Goal: Information Seeking & Learning: Check status

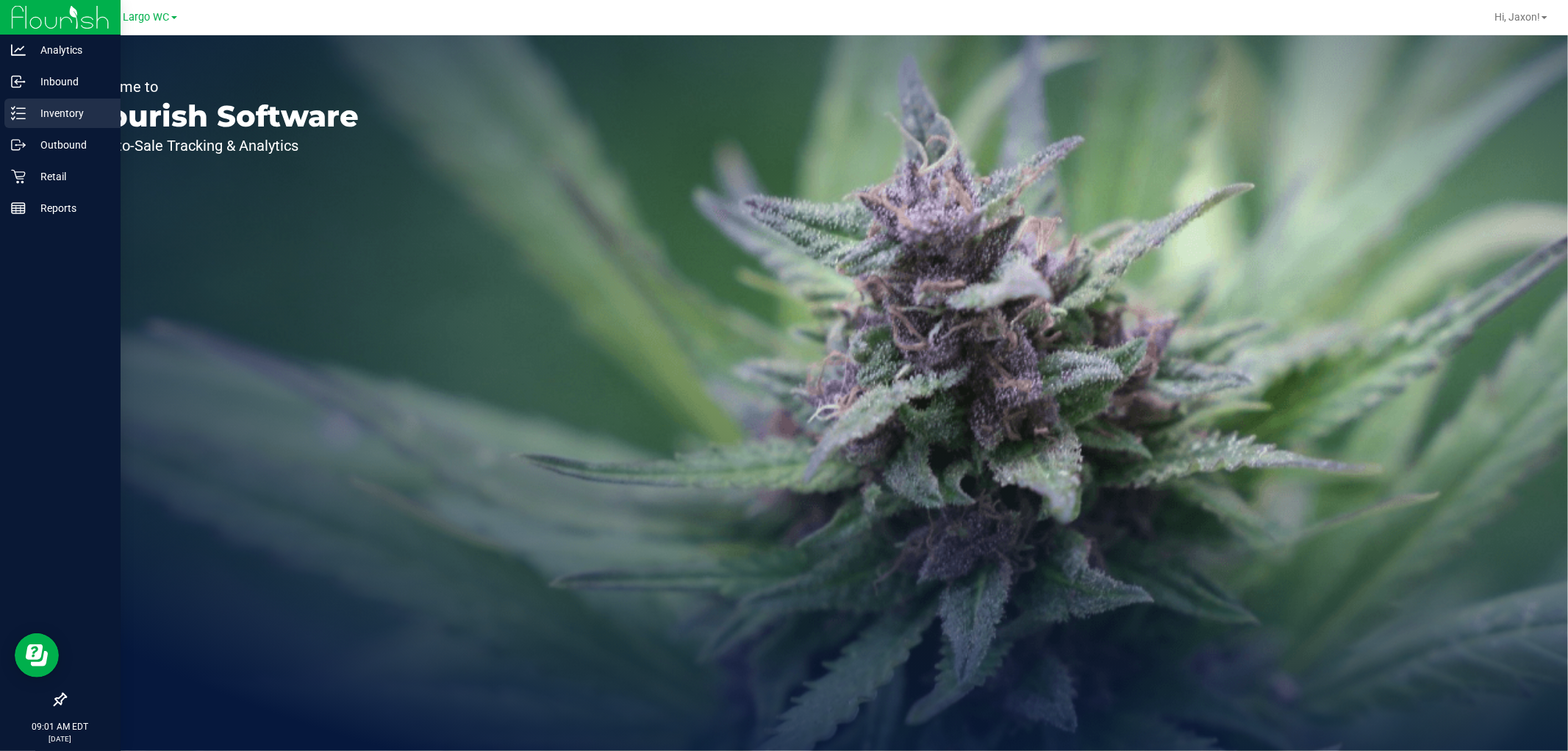
click at [13, 104] on div "Inventory" at bounding box center [62, 113] width 116 height 29
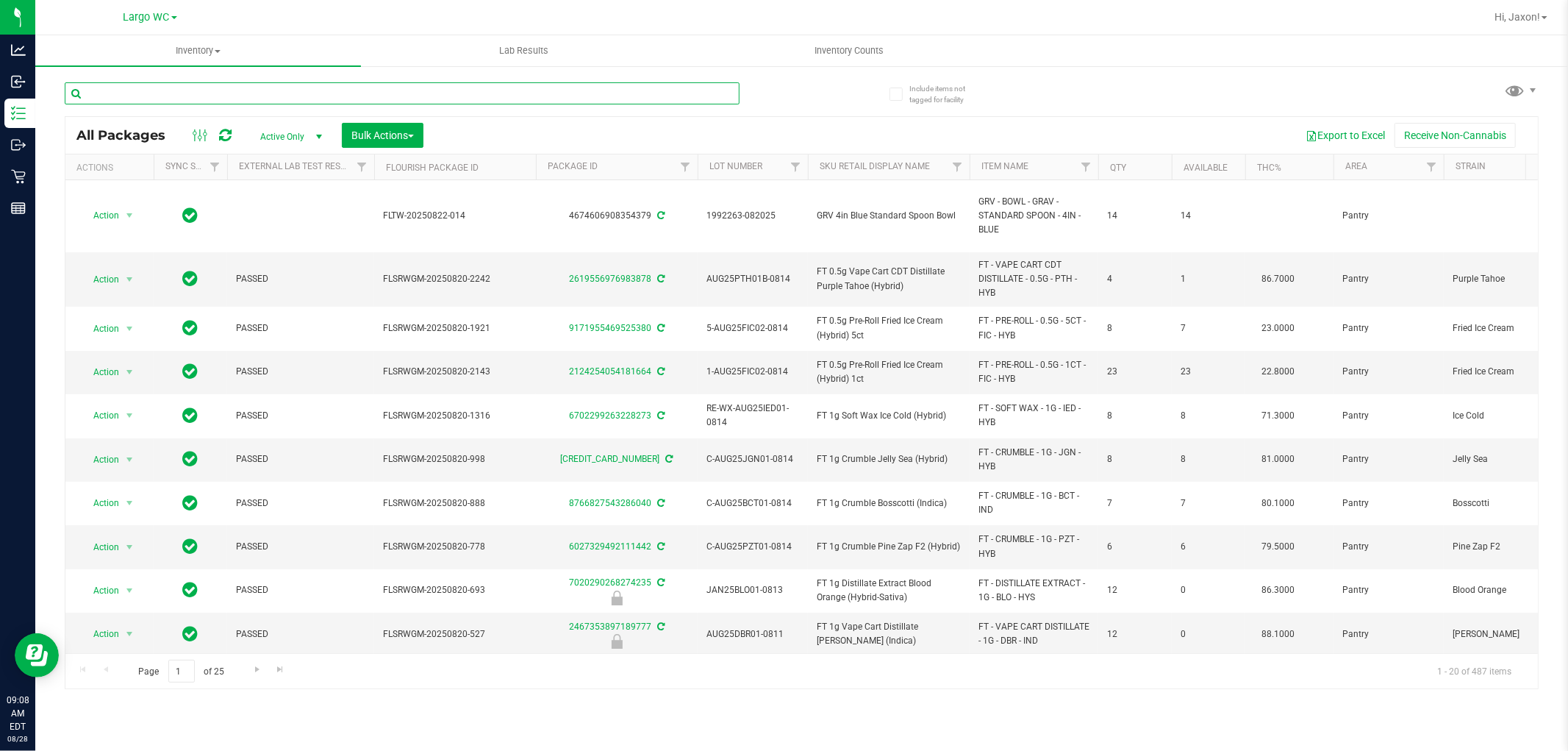
click at [307, 87] on input "text" at bounding box center [402, 94] width 675 height 22
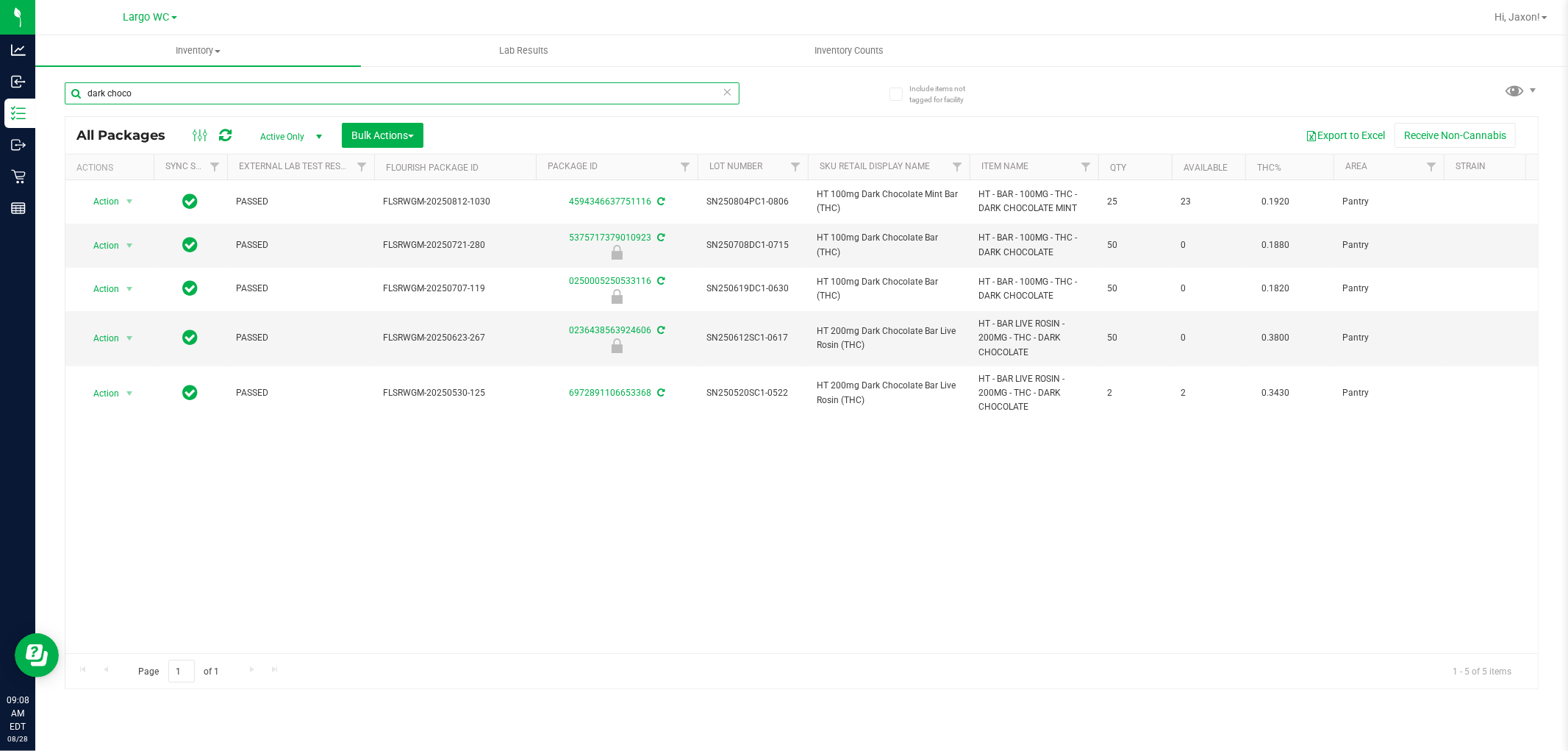
type input "dark choco"
click at [247, 96] on input "dark choco" at bounding box center [402, 94] width 675 height 22
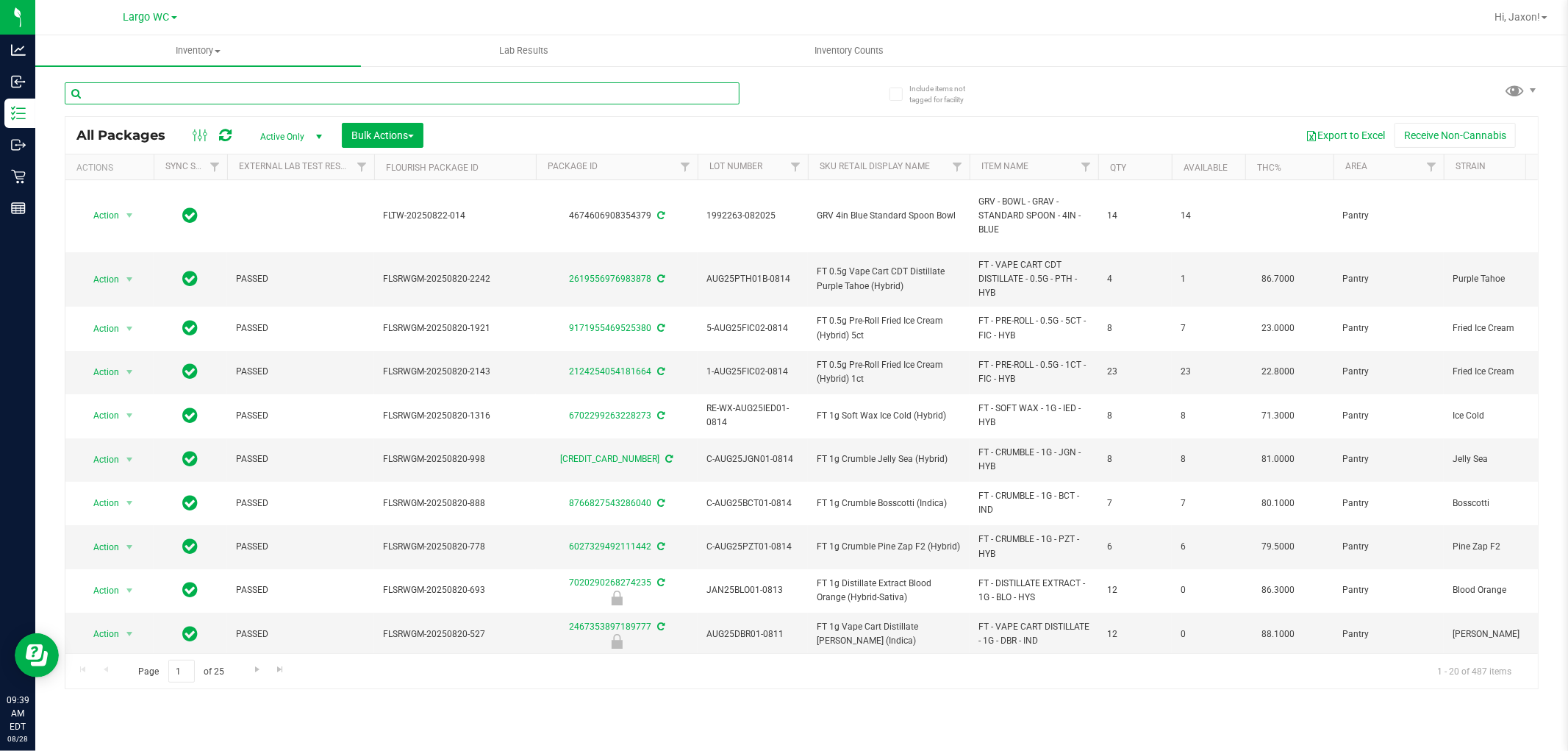
click at [253, 99] on input "text" at bounding box center [402, 94] width 675 height 22
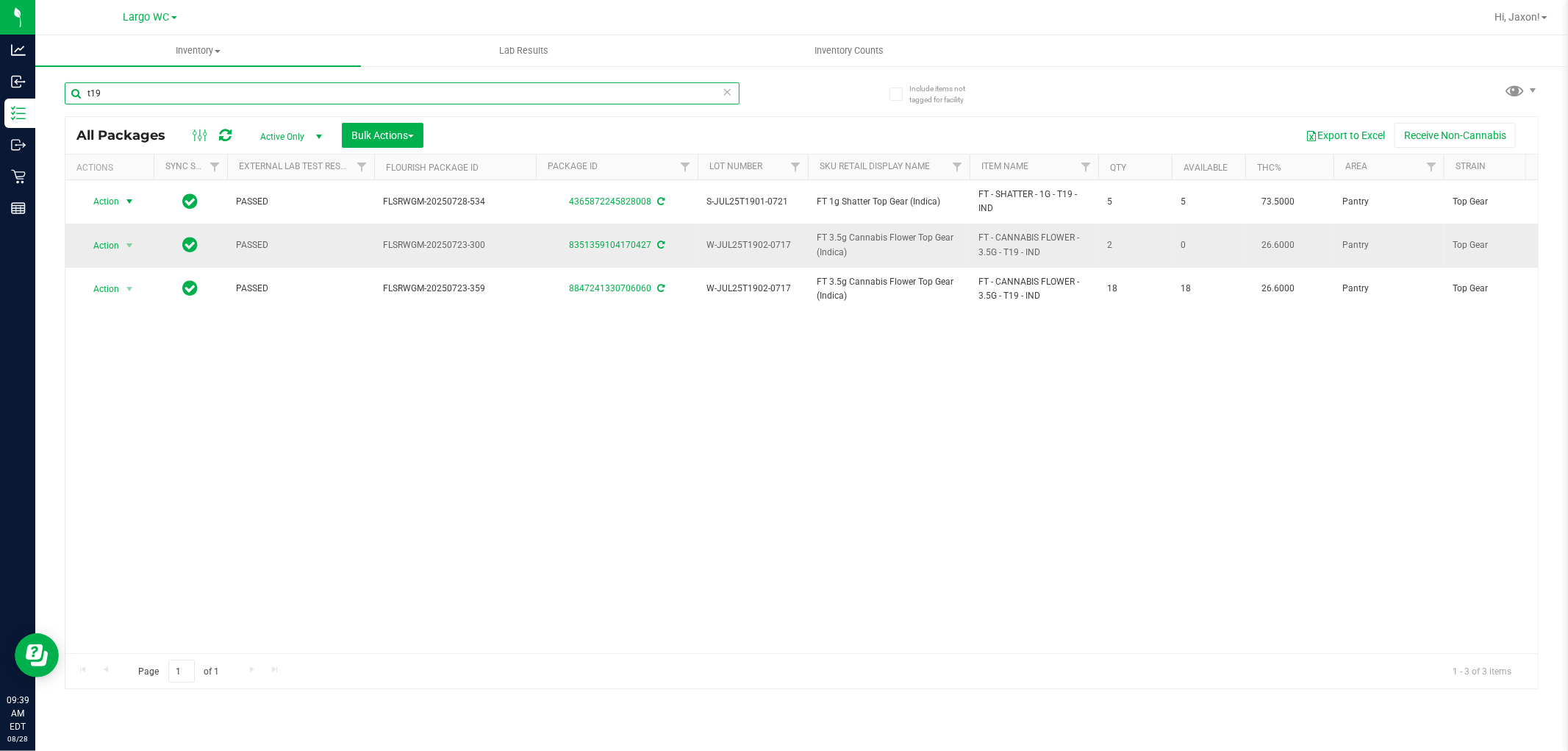
type input "t19"
drag, startPoint x: 123, startPoint y: 232, endPoint x: 121, endPoint y: 251, distance: 19.1
click at [123, 233] on td "Action Action Adjust qty Create package Edit attributes Global inventory Locate…" at bounding box center [109, 245] width 88 height 43
drag, startPoint x: 121, startPoint y: 252, endPoint x: 114, endPoint y: 254, distance: 7.3
click at [119, 253] on span "Action" at bounding box center [109, 246] width 58 height 21
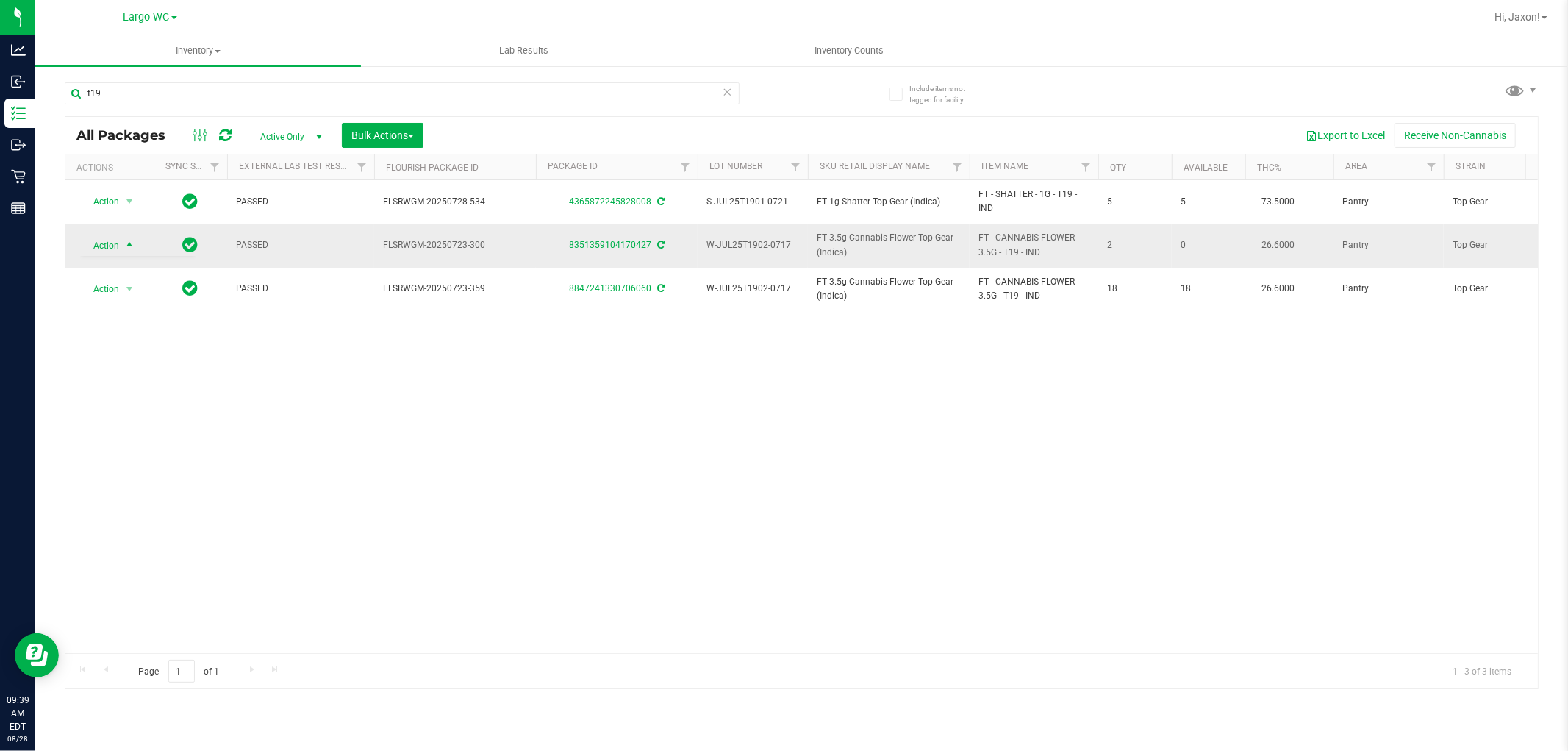
drag, startPoint x: 155, startPoint y: 244, endPoint x: 131, endPoint y: 247, distance: 24.2
click at [154, 244] on td at bounding box center [191, 245] width 74 height 43
click at [115, 247] on span "Action" at bounding box center [100, 246] width 40 height 21
click at [150, 400] on li "Package audit log" at bounding box center [137, 401] width 114 height 22
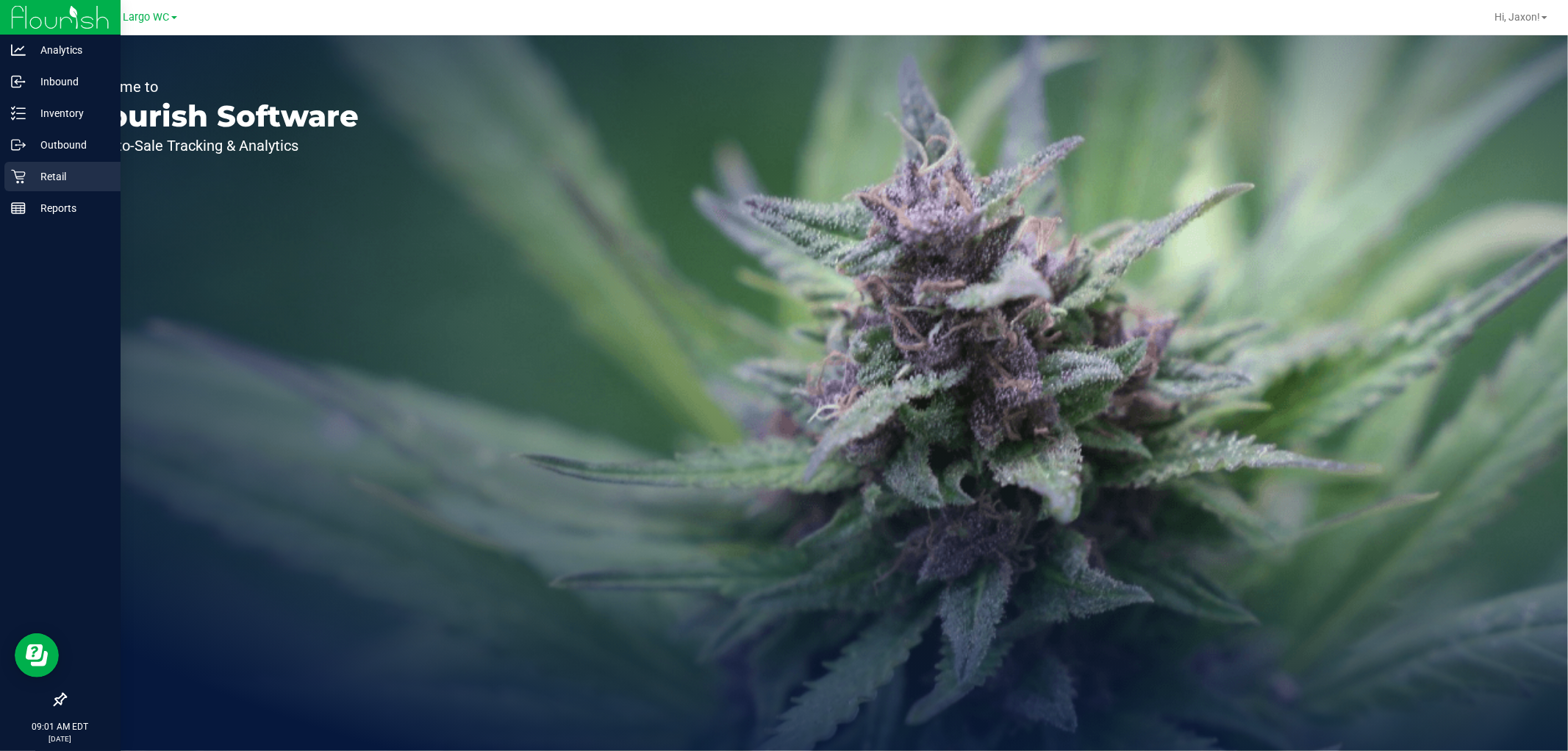
click at [9, 175] on div "Retail" at bounding box center [62, 176] width 116 height 29
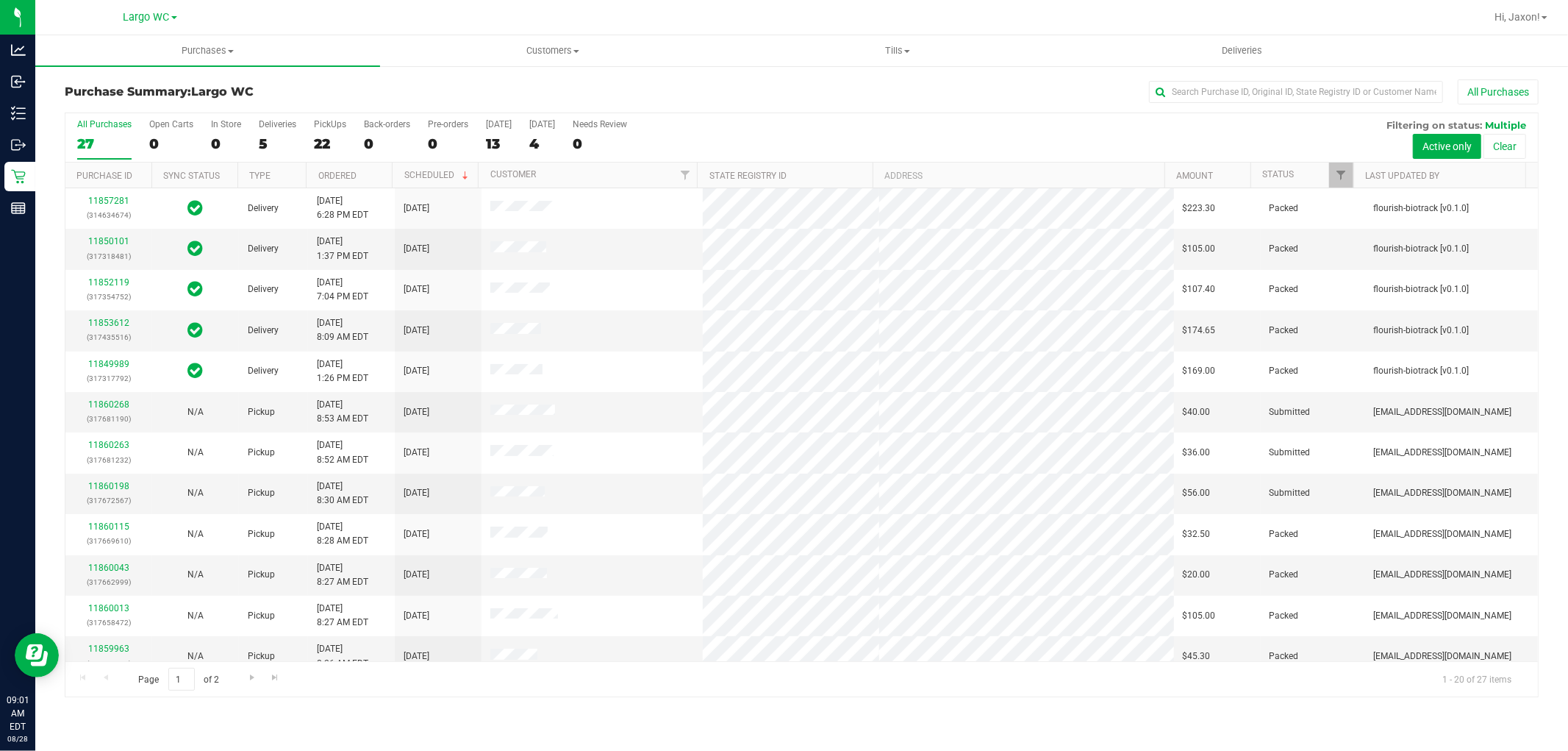
click at [424, 747] on div "Purchases Summary of purchases Fulfillment All purchases Customers All customer…" at bounding box center [802, 393] width 1533 height 716
click at [416, 728] on div "Purchases Summary of purchases Fulfillment All purchases Customers All customer…" at bounding box center [802, 393] width 1533 height 716
click at [213, 132] on label "In Store 0" at bounding box center [226, 139] width 30 height 40
click at [0, 0] on input "In Store 0" at bounding box center [0, 0] width 0 height 0
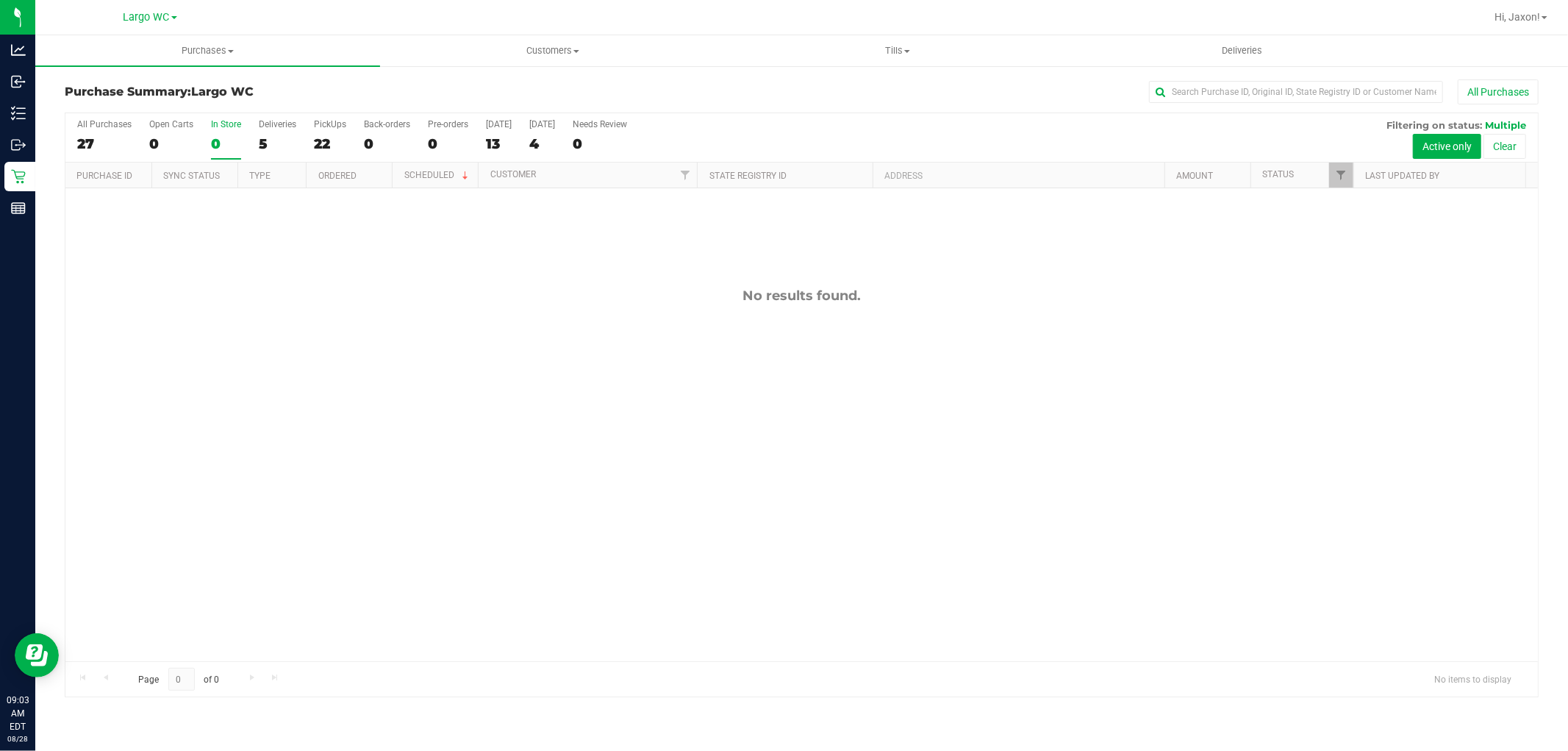
click at [227, 145] on div "0" at bounding box center [226, 143] width 30 height 17
click at [0, 0] on input "In Store 0" at bounding box center [0, 0] width 0 height 0
